Goal: Find specific page/section: Find specific page/section

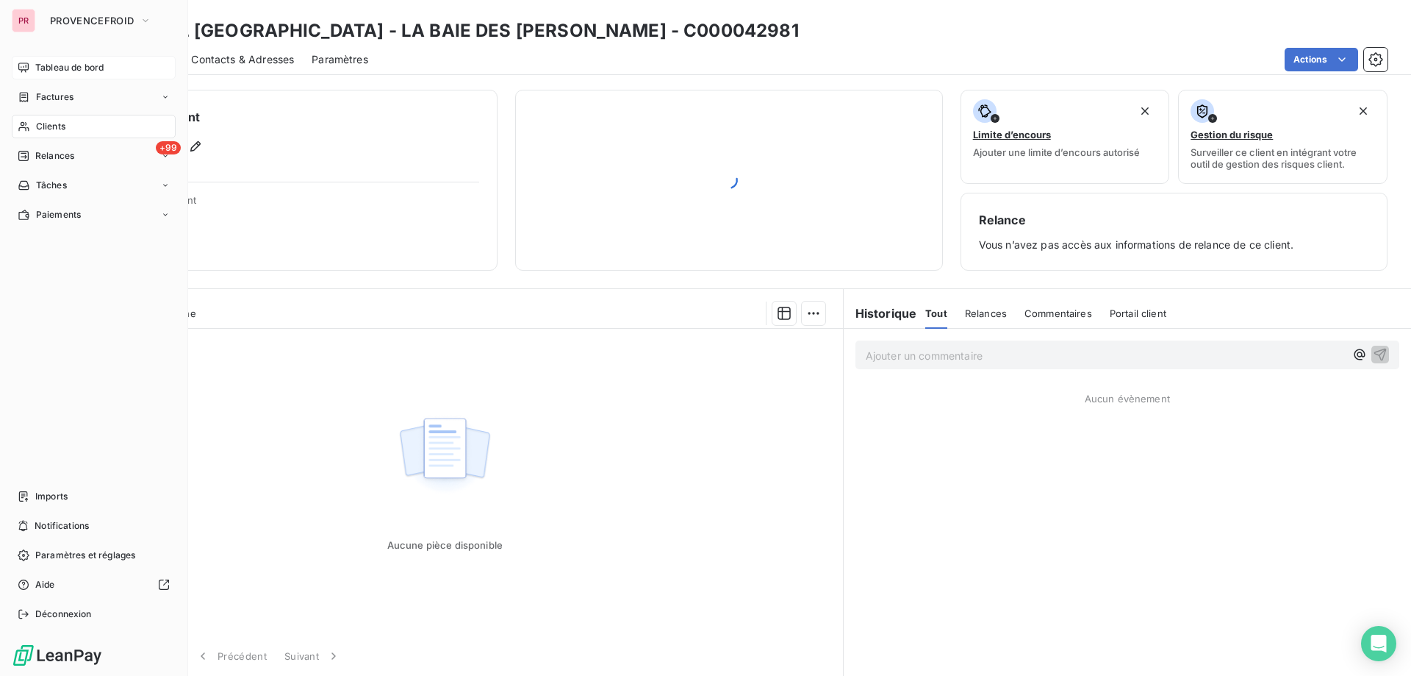
click at [57, 64] on span "Tableau de bord" at bounding box center [69, 67] width 68 height 13
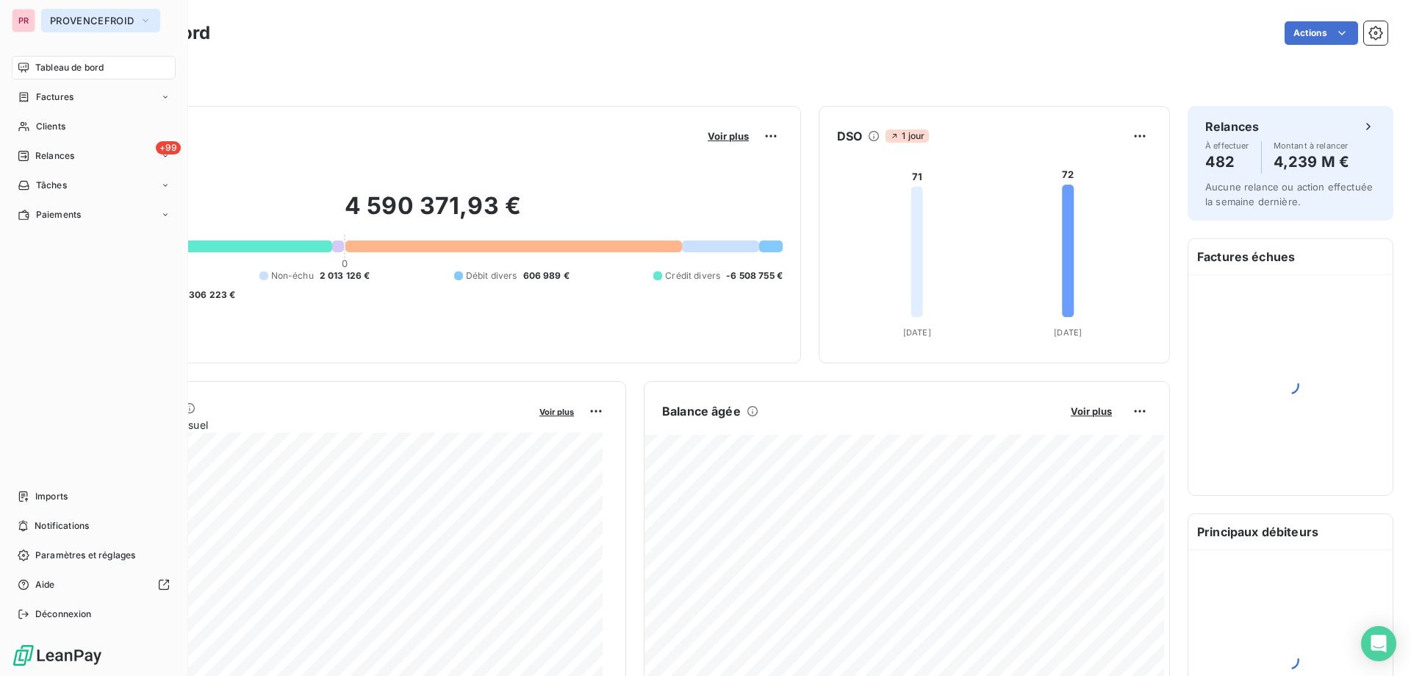
click at [88, 17] on span "PROVENCEFROID" at bounding box center [92, 21] width 84 height 12
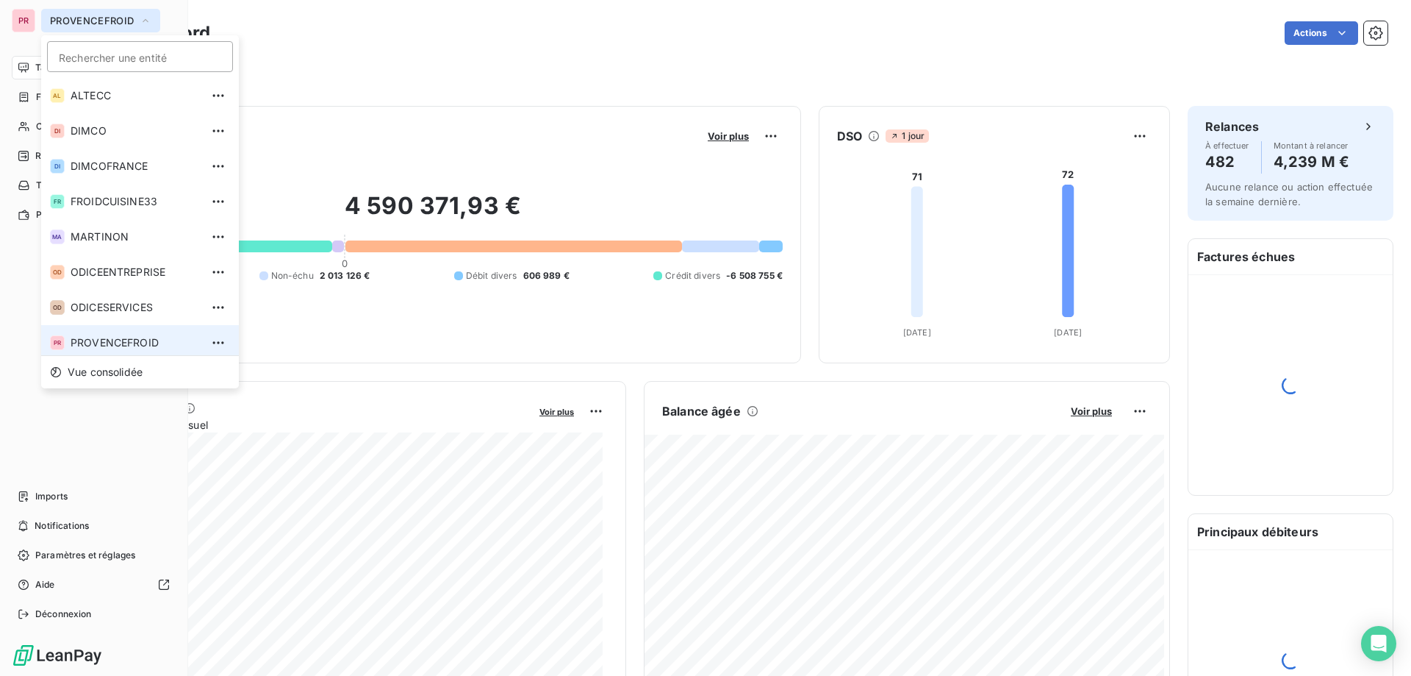
scroll to position [5, 0]
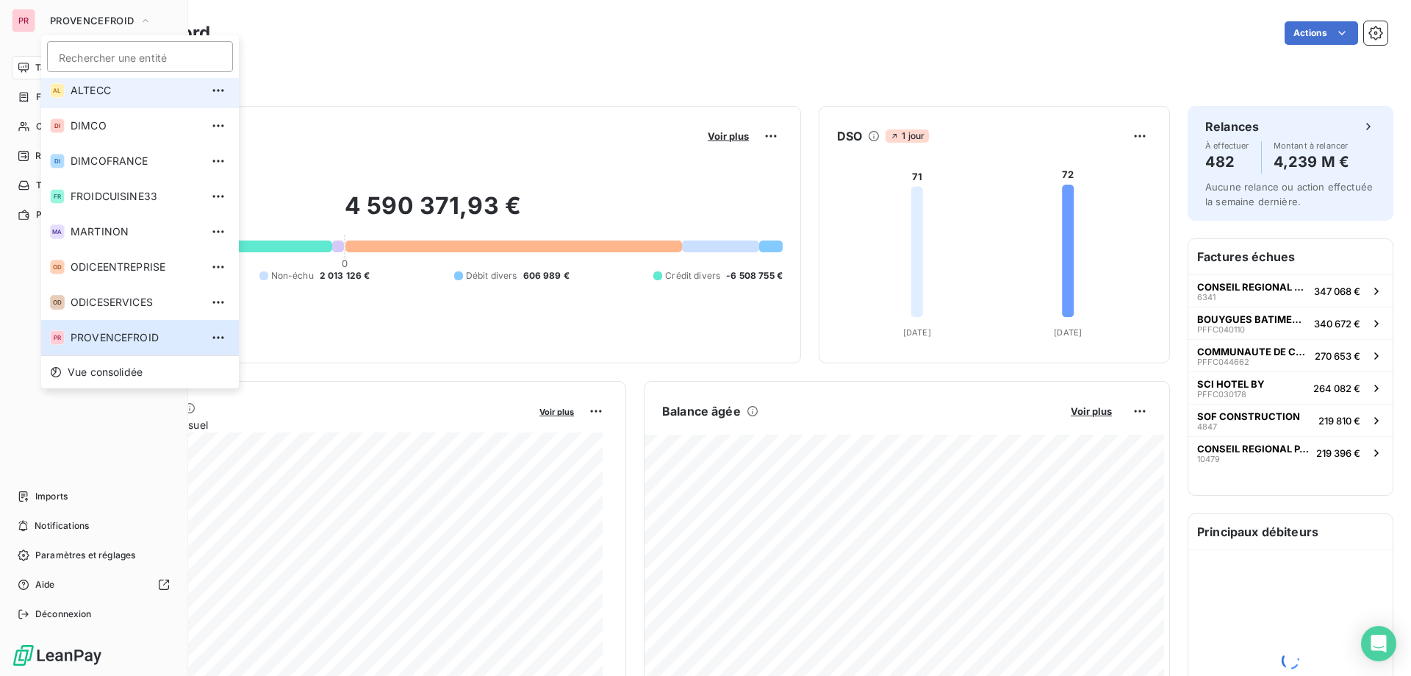
click at [87, 90] on span "ALTECC" at bounding box center [136, 90] width 130 height 15
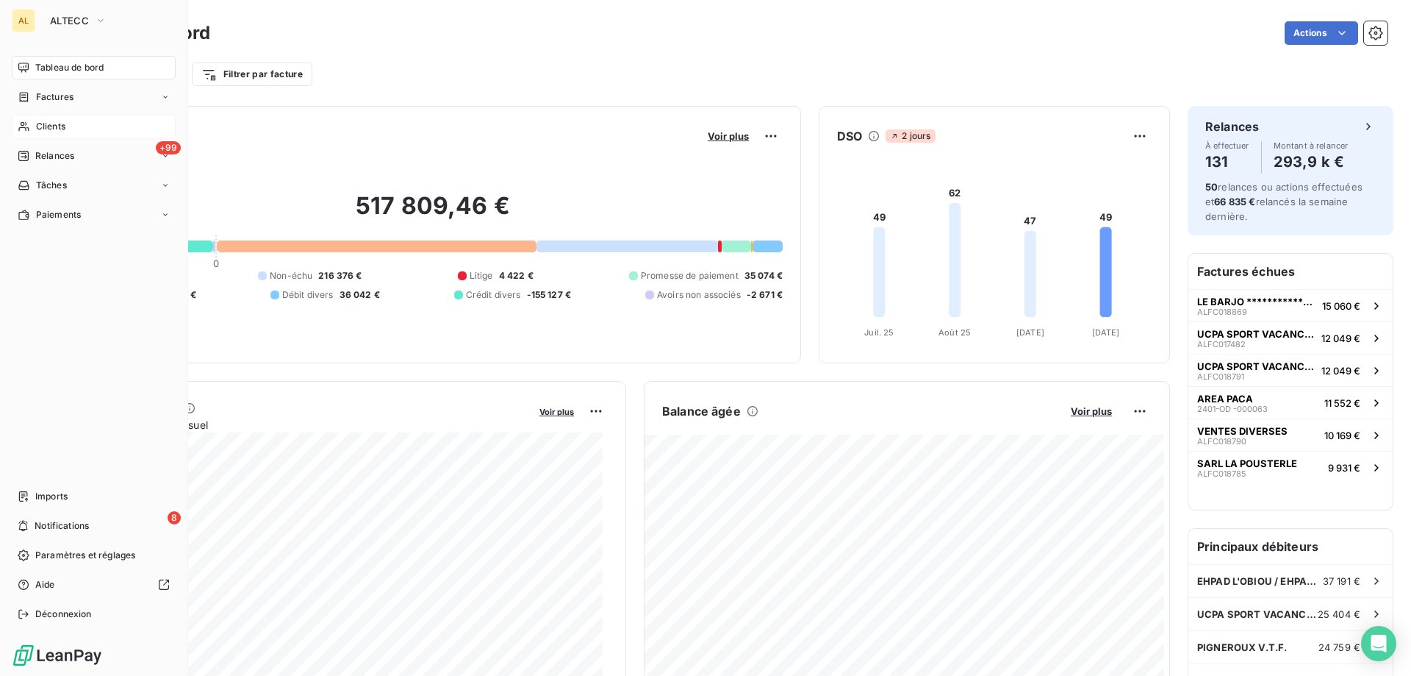
click at [40, 125] on span "Clients" at bounding box center [50, 126] width 29 height 13
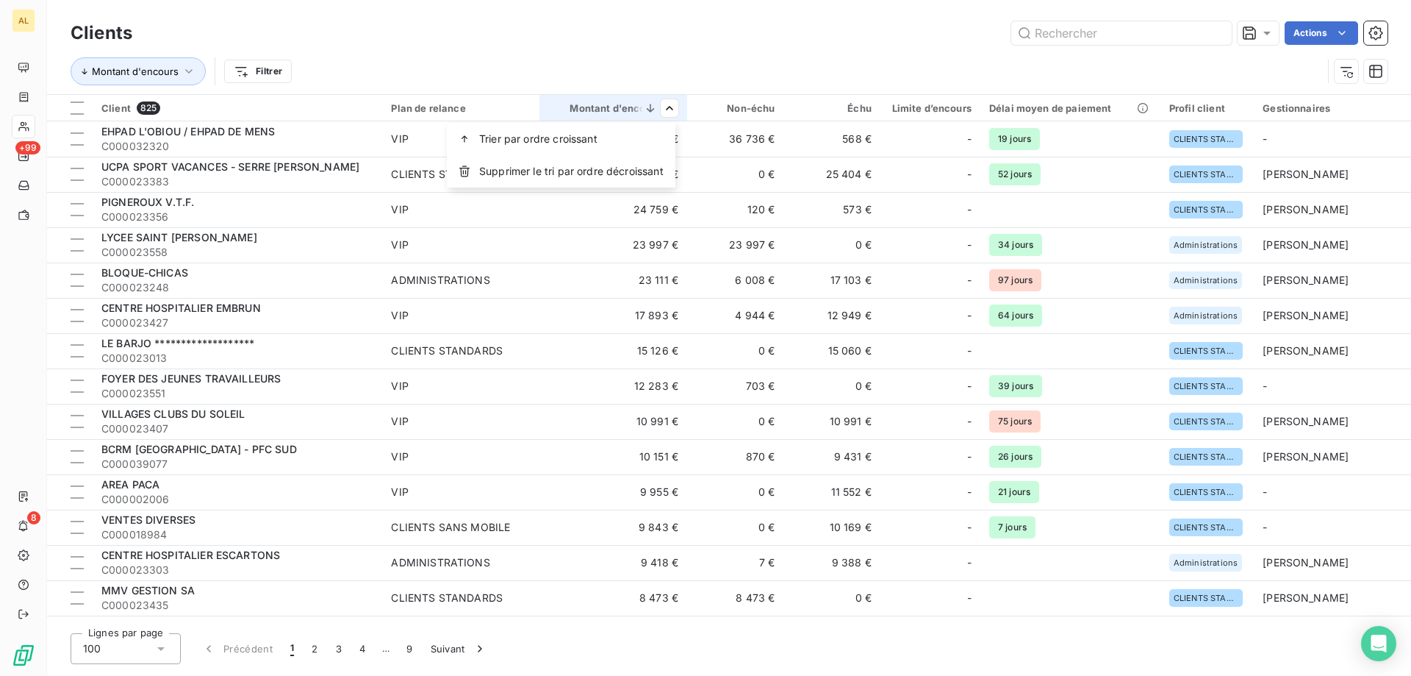
click at [701, 52] on html "**********" at bounding box center [705, 338] width 1411 height 676
